Goal: Task Accomplishment & Management: Manage account settings

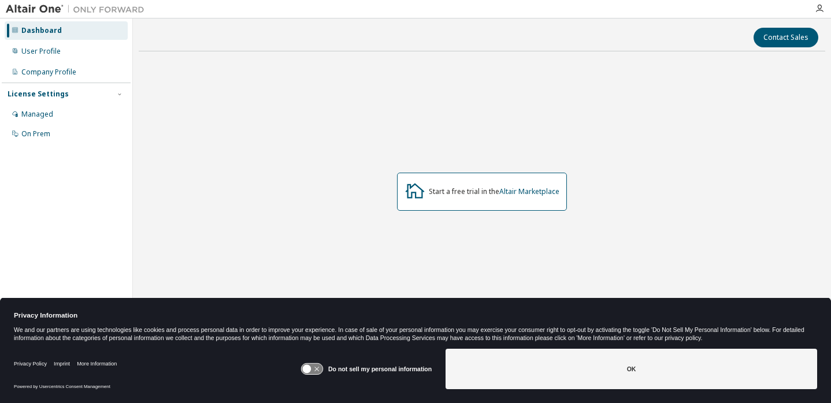
click at [310, 368] on icon at bounding box center [307, 369] width 9 height 9
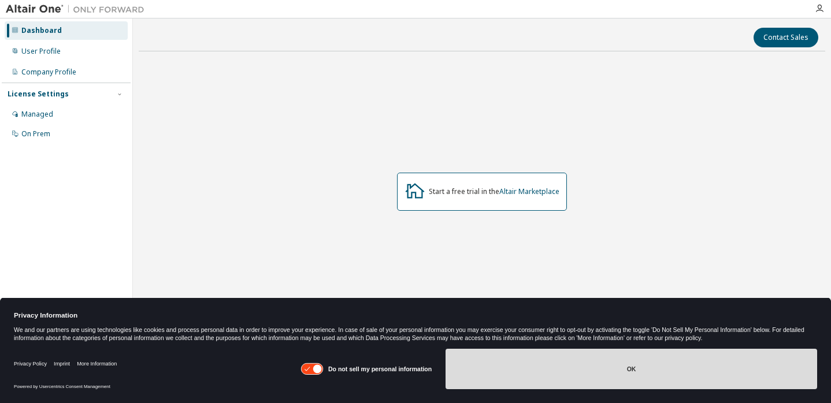
click at [593, 357] on button "OK" at bounding box center [630, 369] width 371 height 40
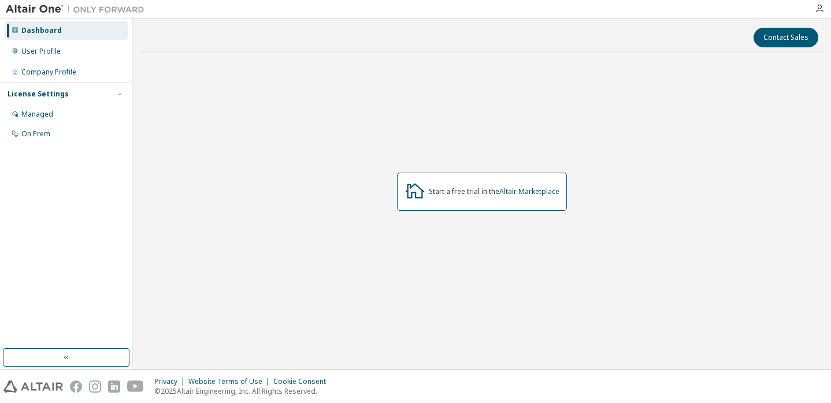
click at [473, 196] on div "Start a free trial in the Altair Marketplace" at bounding box center [494, 191] width 131 height 9
click at [470, 191] on div "Start a free trial in the Altair Marketplace" at bounding box center [494, 191] width 131 height 9
click at [179, 200] on div "Start a free trial in the Altair Marketplace" at bounding box center [482, 192] width 686 height 262
click at [49, 114] on div "Managed" at bounding box center [37, 114] width 32 height 9
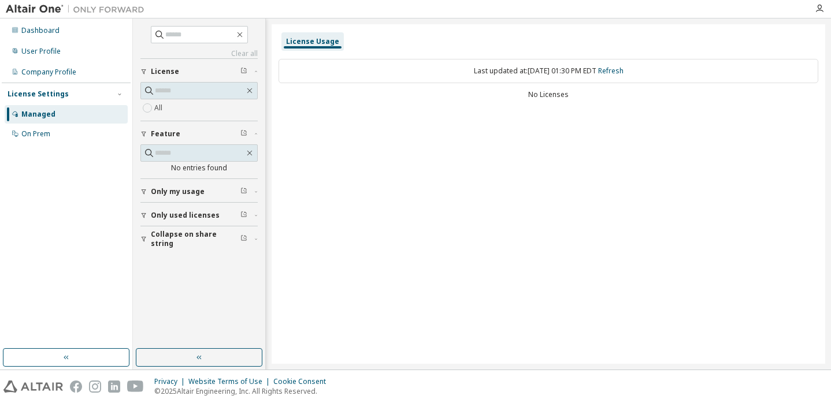
click at [178, 73] on div "License" at bounding box center [202, 71] width 103 height 9
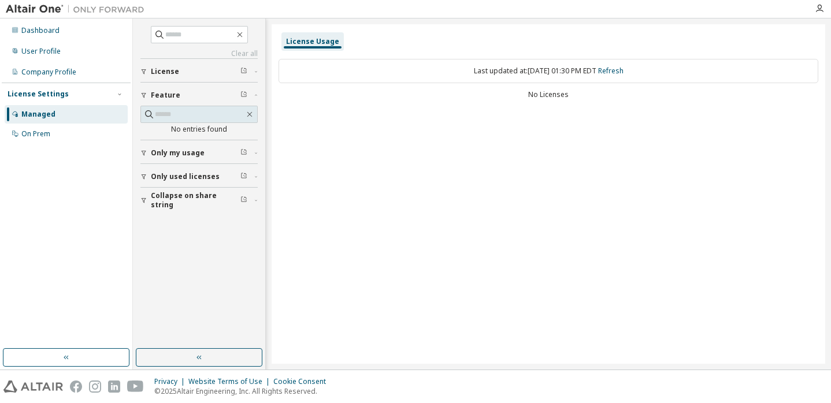
click at [176, 66] on button "License" at bounding box center [198, 71] width 117 height 25
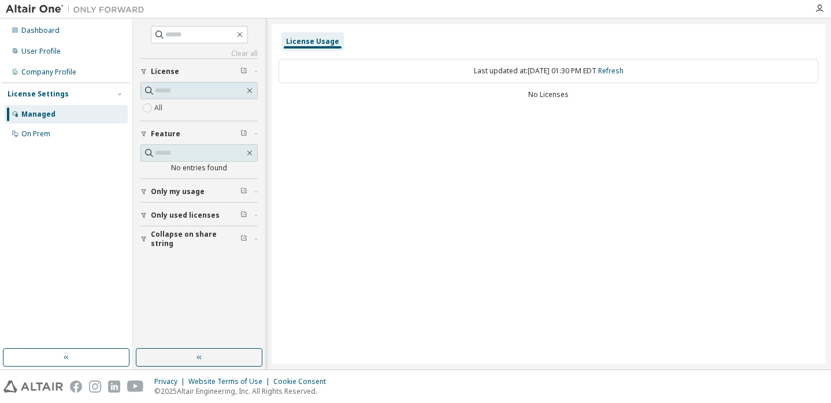
click at [193, 195] on span "Only my usage" at bounding box center [178, 191] width 54 height 9
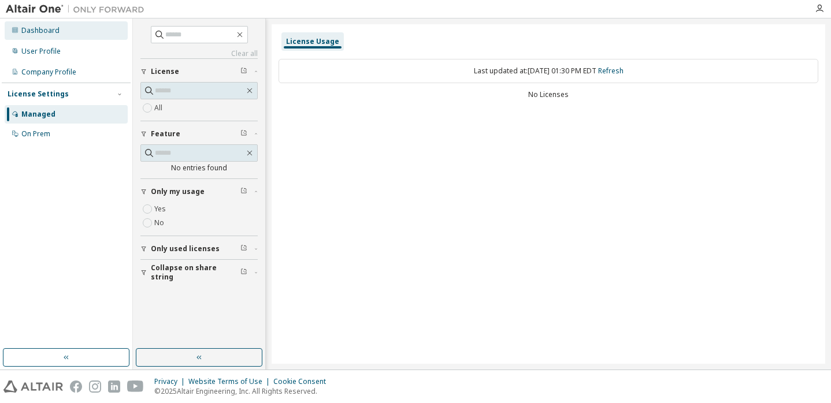
click at [51, 36] on div "Dashboard" at bounding box center [66, 30] width 123 height 18
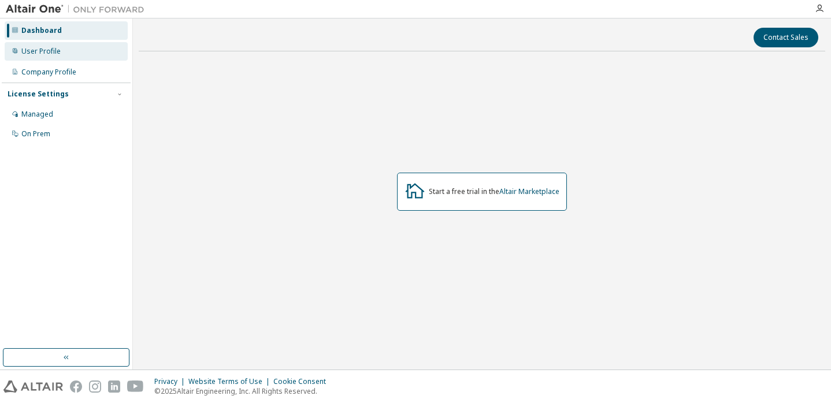
click at [76, 51] on div "User Profile" at bounding box center [66, 51] width 123 height 18
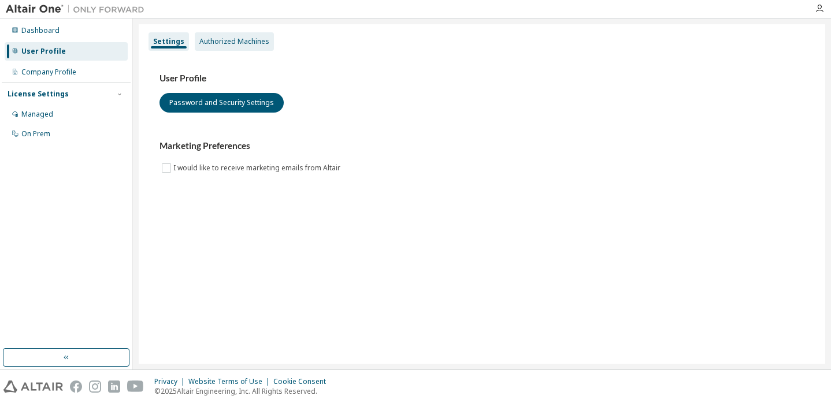
click at [211, 40] on div "Authorized Machines" at bounding box center [234, 41] width 70 height 9
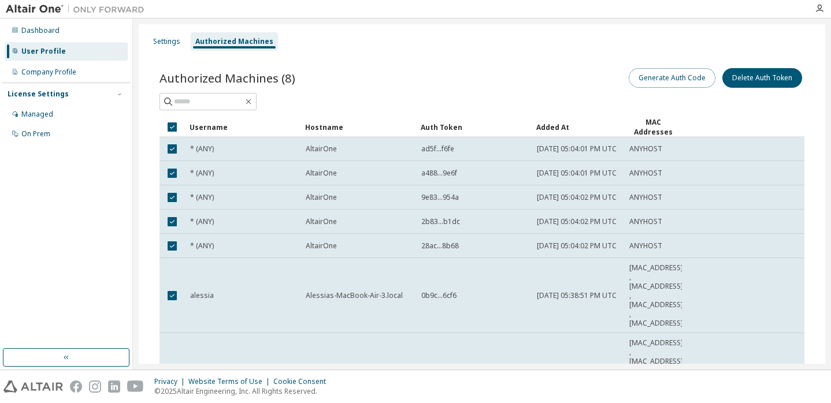
click at [677, 81] on button "Generate Auth Code" at bounding box center [672, 78] width 87 height 20
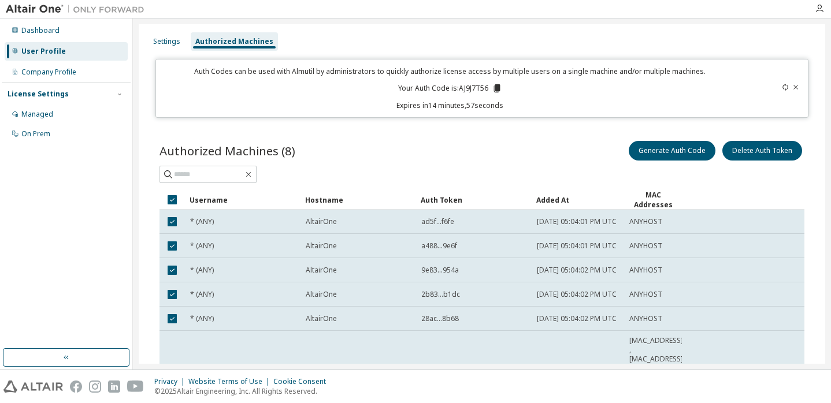
click at [494, 90] on icon at bounding box center [496, 88] width 6 height 8
